Goal: Task Accomplishment & Management: Manage account settings

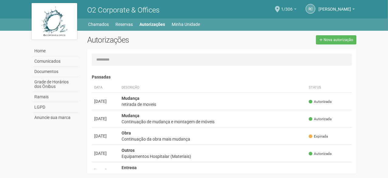
click at [294, 9] on b at bounding box center [295, 9] width 2 height 1
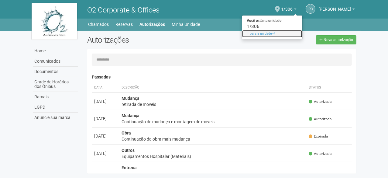
click at [259, 33] on link "Ir para a unidade" at bounding box center [272, 33] width 60 height 7
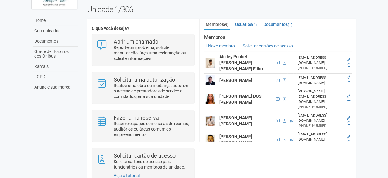
scroll to position [91, 0]
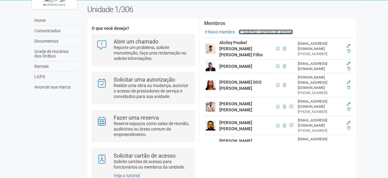
click at [258, 32] on link "Solicitar cartões de acesso" at bounding box center [266, 32] width 54 height 5
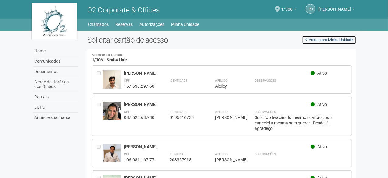
click at [309, 39] on icon at bounding box center [307, 40] width 3 height 4
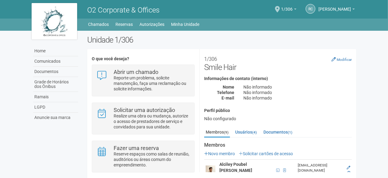
scroll to position [30, 0]
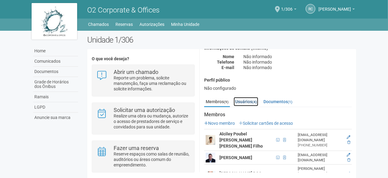
click at [244, 101] on link "Usuários (4)" at bounding box center [246, 101] width 25 height 9
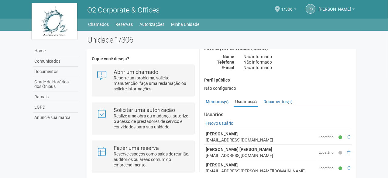
scroll to position [56, 0]
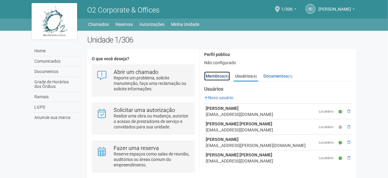
click at [224, 76] on link "Membros (9)" at bounding box center [217, 75] width 26 height 9
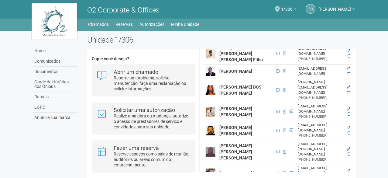
scroll to position [86, 0]
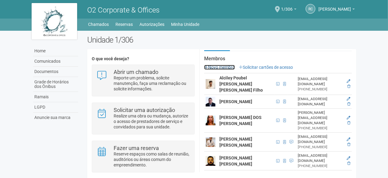
click at [231, 66] on link "Novo membro" at bounding box center [219, 67] width 31 height 5
